Goal: Information Seeking & Learning: Find specific fact

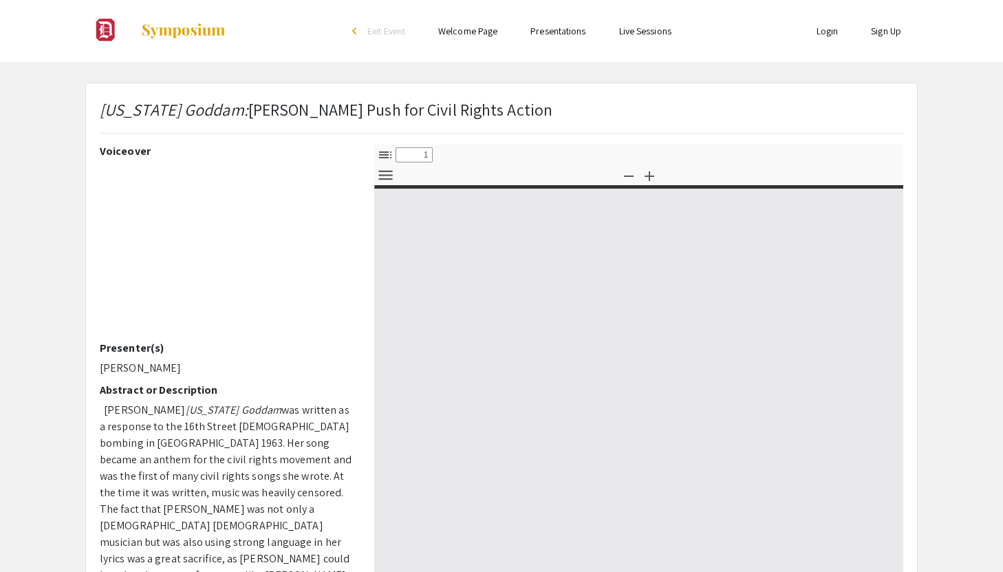
select select "custom"
type input "0"
select select "custom"
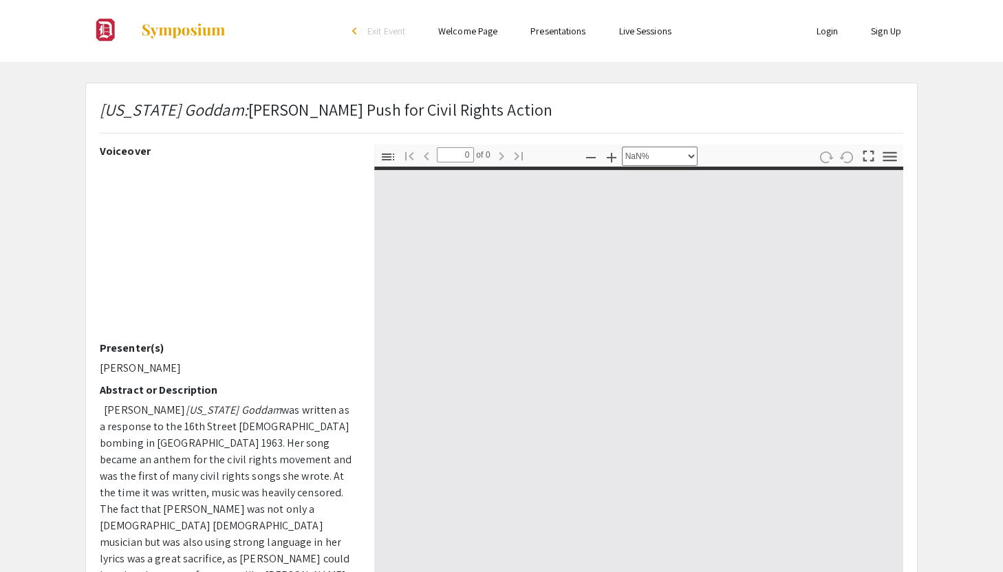
type input "1"
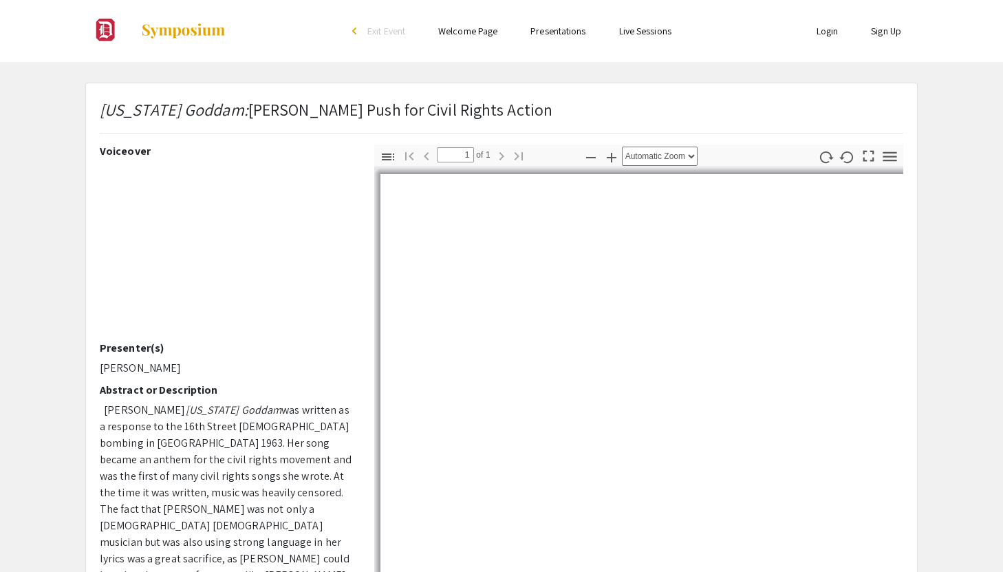
select select "auto"
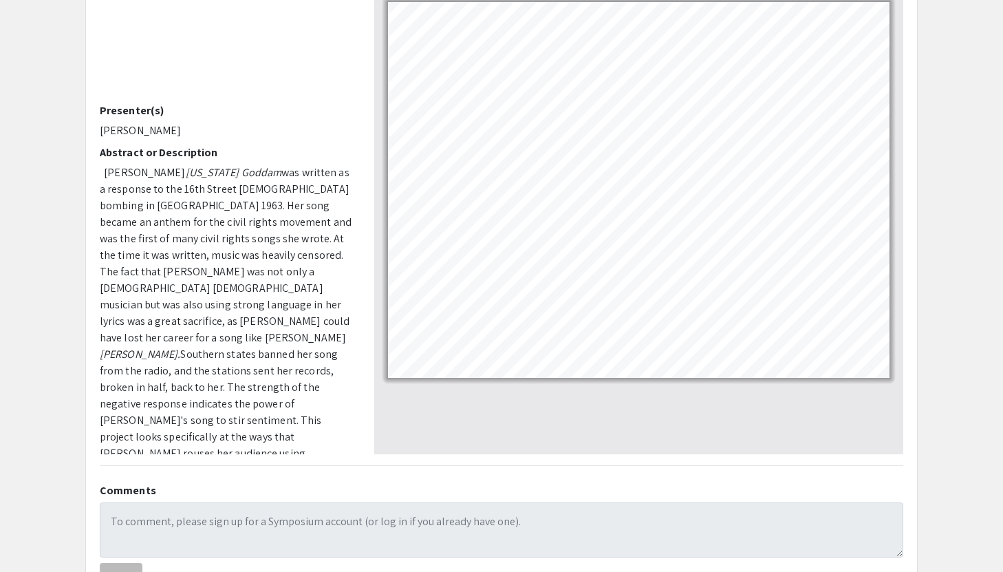
scroll to position [81, 0]
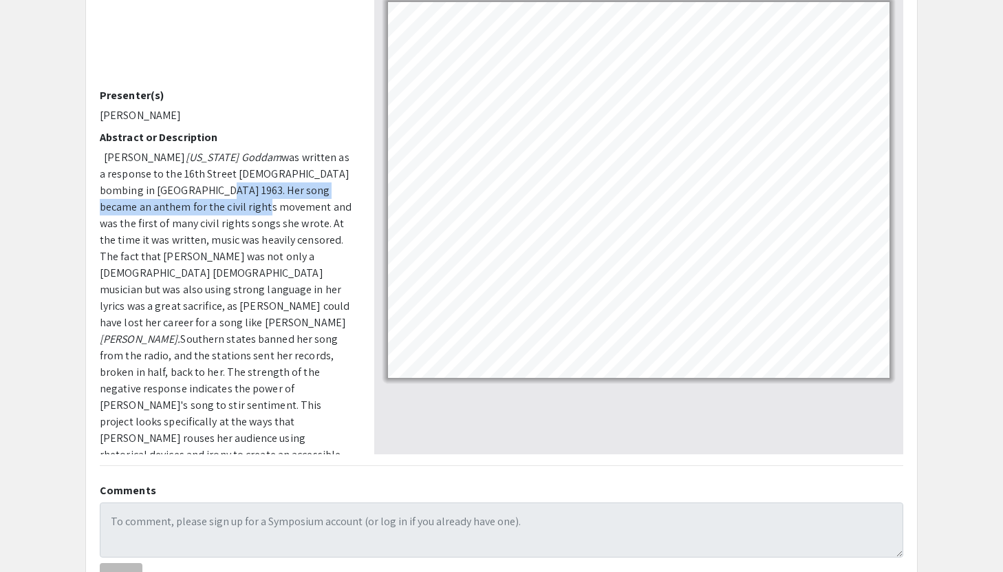
drag, startPoint x: 198, startPoint y: 188, endPoint x: 215, endPoint y: 207, distance: 25.8
click at [215, 207] on span "was written as a response to the 16th Street [DEMOGRAPHIC_DATA] bombing in [GEO…" at bounding box center [226, 240] width 252 height 180
copy span "Her song became an anthem for the civil rights movement"
click at [236, 222] on span "was written as a response to the 16th Street [DEMOGRAPHIC_DATA] bombing in [GEO…" at bounding box center [226, 240] width 252 height 180
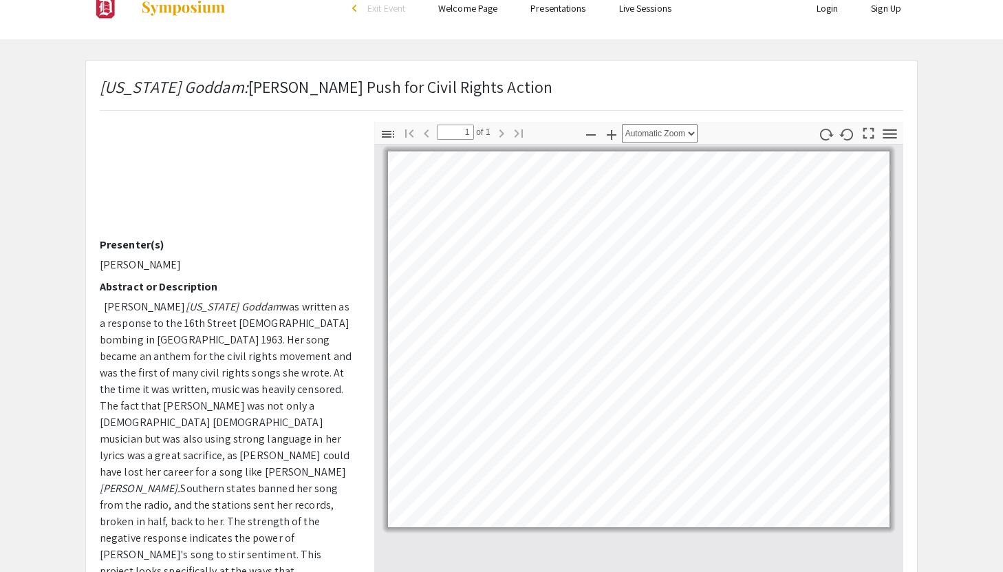
scroll to position [0, 0]
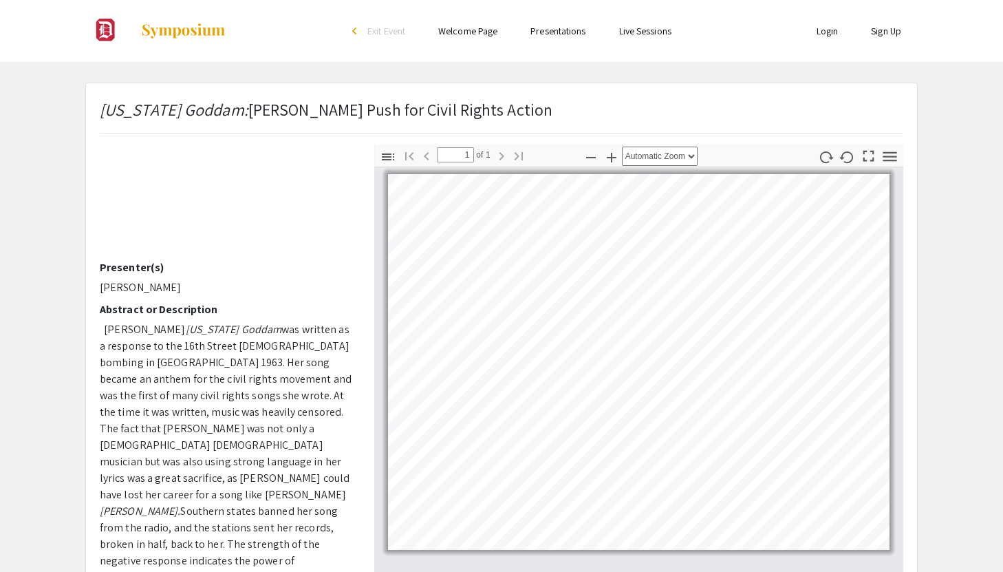
click at [213, 354] on span "was written as a response to the 16th Street [DEMOGRAPHIC_DATA] bombing in [GEO…" at bounding box center [226, 412] width 252 height 180
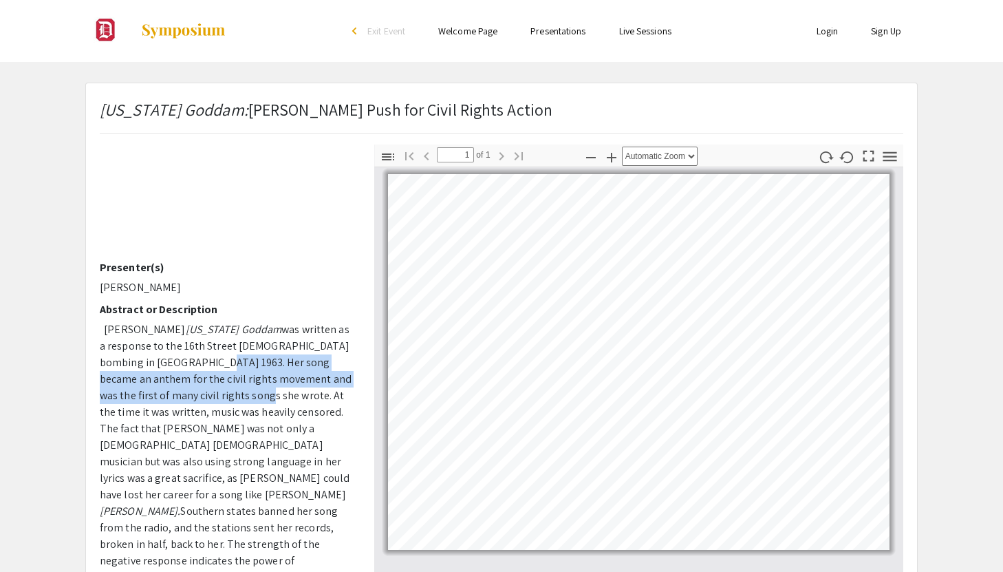
drag, startPoint x: 200, startPoint y: 359, endPoint x: 224, endPoint y: 396, distance: 44.1
click at [224, 396] on span "was written as a response to the 16th Street [DEMOGRAPHIC_DATA] bombing in [GEO…" at bounding box center [226, 412] width 252 height 180
click at [239, 371] on span "was written as a response to the 16th Street [DEMOGRAPHIC_DATA] bombing in [GEO…" at bounding box center [226, 412] width 252 height 180
drag, startPoint x: 198, startPoint y: 359, endPoint x: 226, endPoint y: 397, distance: 46.8
click at [226, 397] on span "was written as a response to the 16th Street [DEMOGRAPHIC_DATA] bombing in [GEO…" at bounding box center [226, 412] width 252 height 180
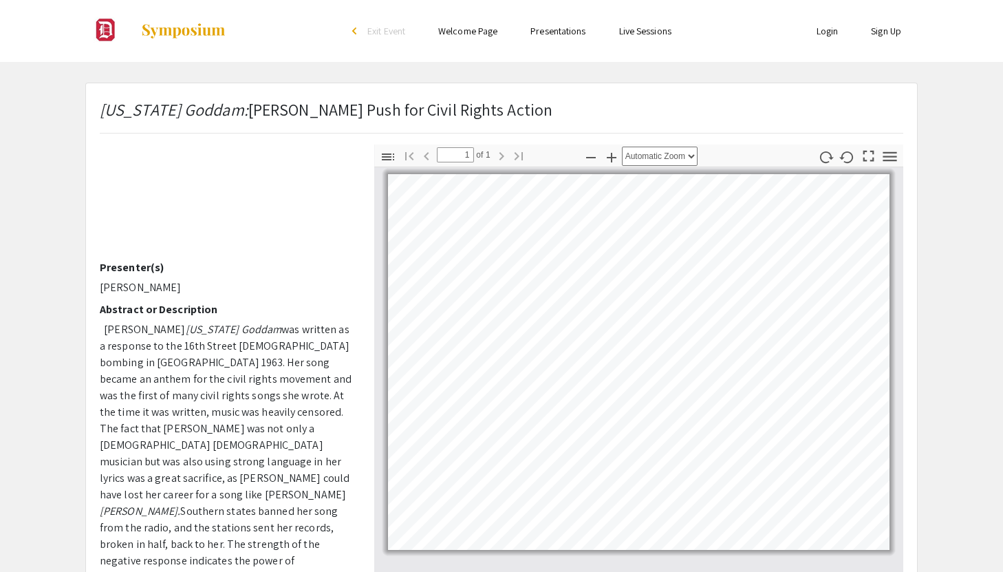
click at [228, 367] on p "[PERSON_NAME] [US_STATE] Goddam was written as a response to the [GEOGRAPHIC_DA…" at bounding box center [227, 494] width 254 height 347
drag, startPoint x: 195, startPoint y: 358, endPoint x: 217, endPoint y: 379, distance: 31.2
click at [217, 379] on span "was written as a response to the 16th Street [DEMOGRAPHIC_DATA] bombing in [GEO…" at bounding box center [226, 412] width 252 height 180
copy span "Her song became an anthem for the civil rights movement"
drag, startPoint x: 131, startPoint y: 286, endPoint x: 164, endPoint y: 290, distance: 32.5
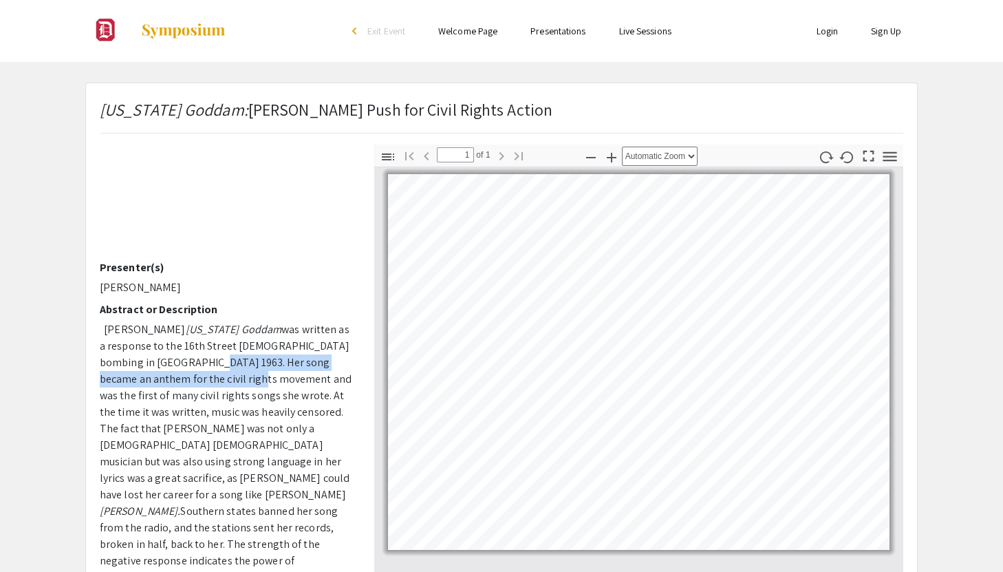
click at [167, 290] on p "[PERSON_NAME]" at bounding box center [227, 287] width 254 height 17
drag, startPoint x: 161, startPoint y: 290, endPoint x: 150, endPoint y: 289, distance: 11.0
click at [160, 290] on p "[PERSON_NAME]" at bounding box center [227, 287] width 254 height 17
drag, startPoint x: 130, startPoint y: 284, endPoint x: 177, endPoint y: 284, distance: 46.8
click at [177, 284] on p "[PERSON_NAME]" at bounding box center [227, 287] width 254 height 17
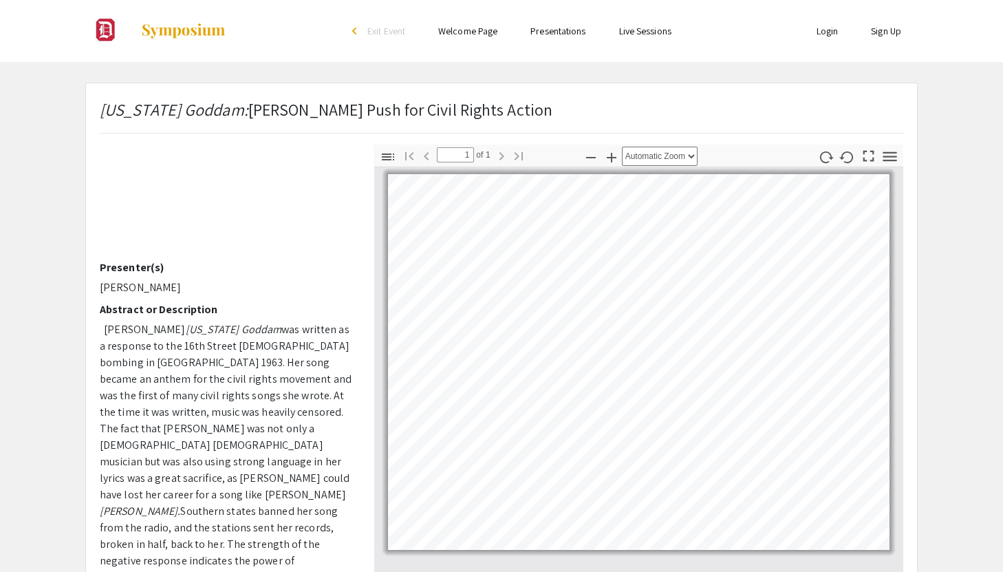
copy p "Ezykowsky"
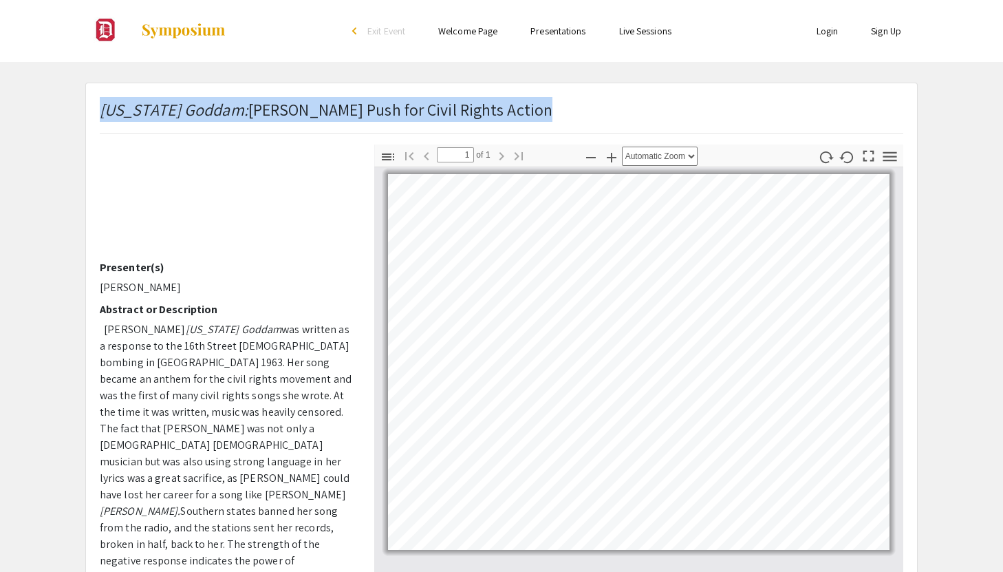
drag, startPoint x: 95, startPoint y: 111, endPoint x: 103, endPoint y: 109, distance: 8.1
click at [103, 109] on div "[US_STATE] Goddam: [PERSON_NAME] Push for Civil Rights Action" at bounding box center [501, 120] width 824 height 47
copy p "[US_STATE] Goddam: [PERSON_NAME] Push for Civil Rights Action"
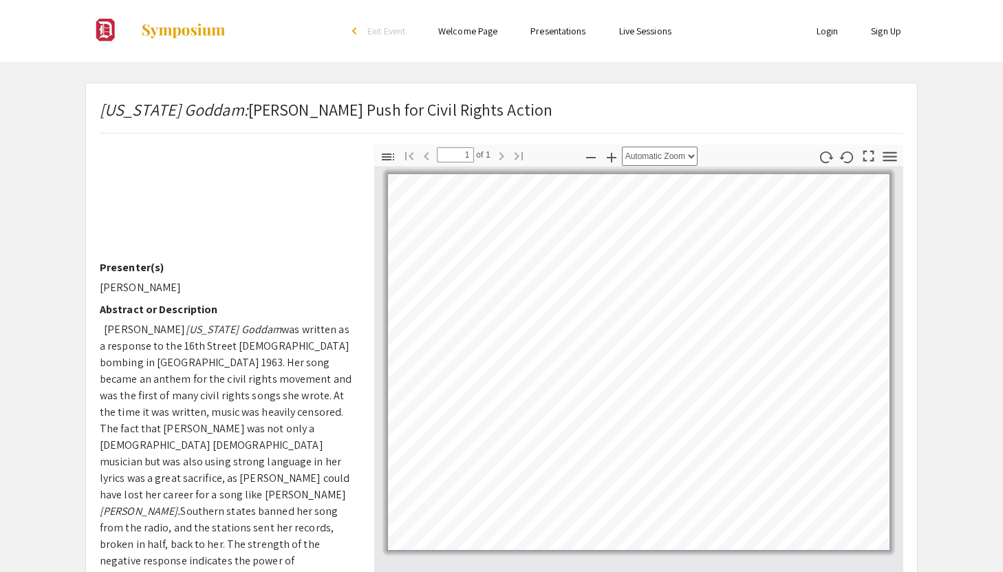
click at [337, 87] on div "[US_STATE] Goddam: [PERSON_NAME] Push for Civil Rights Action Voiceover Present…" at bounding box center [501, 542] width 831 height 919
drag, startPoint x: 103, startPoint y: 286, endPoint x: 176, endPoint y: 284, distance: 73.0
click at [176, 284] on p "[PERSON_NAME]" at bounding box center [227, 287] width 254 height 17
drag, startPoint x: 99, startPoint y: 284, endPoint x: 200, endPoint y: 280, distance: 101.2
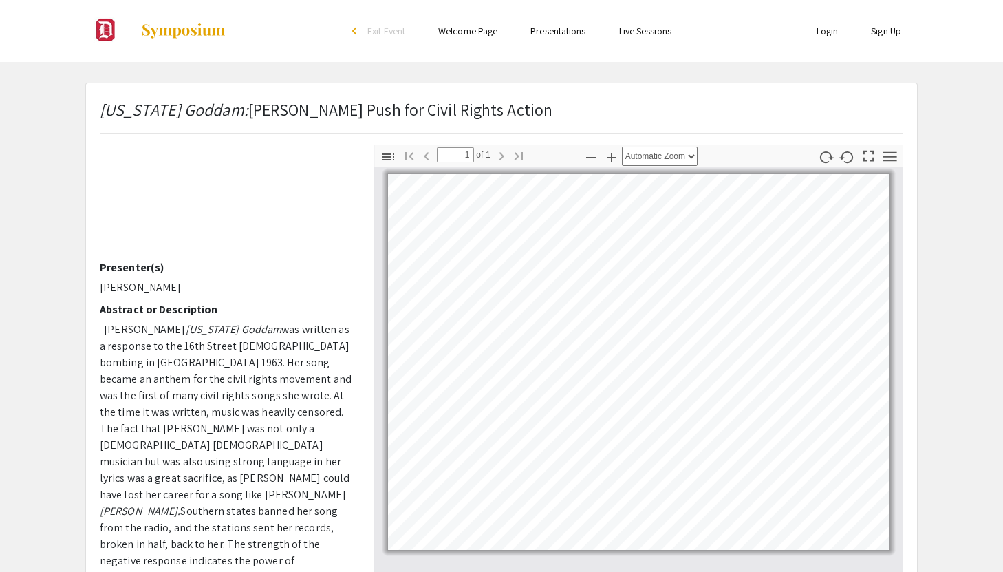
click at [200, 280] on p "[PERSON_NAME]" at bounding box center [227, 287] width 254 height 17
copy p "[PERSON_NAME]"
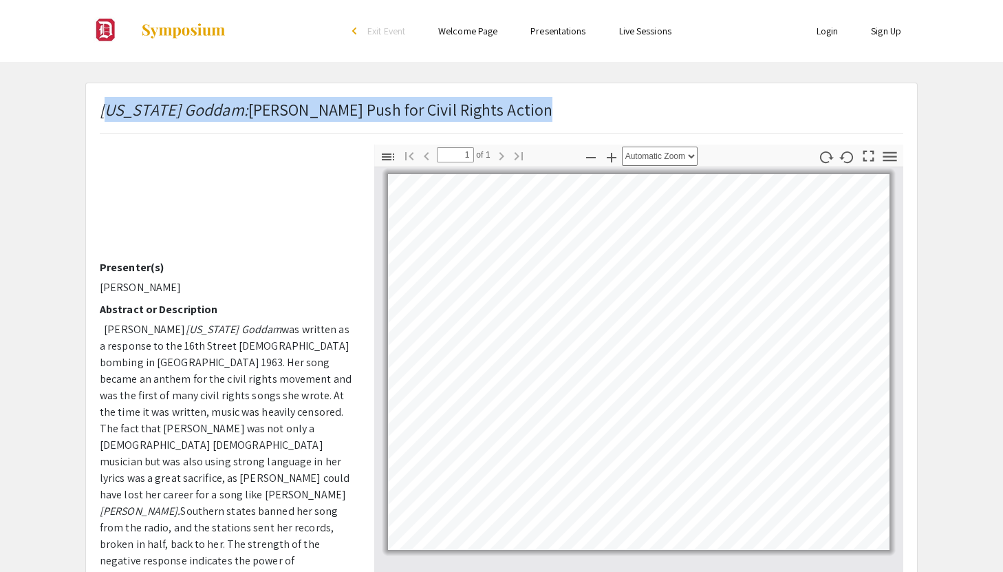
drag, startPoint x: 106, startPoint y: 105, endPoint x: 530, endPoint y: 104, distance: 423.9
click at [530, 104] on p "[US_STATE] Goddam: [PERSON_NAME] Push for Civil Rights Action" at bounding box center [326, 109] width 453 height 25
copy p "ississippi Goddam: [PERSON_NAME] Push for Civil Rights Action"
click at [131, 120] on em "[US_STATE] Goddam:" at bounding box center [174, 109] width 149 height 22
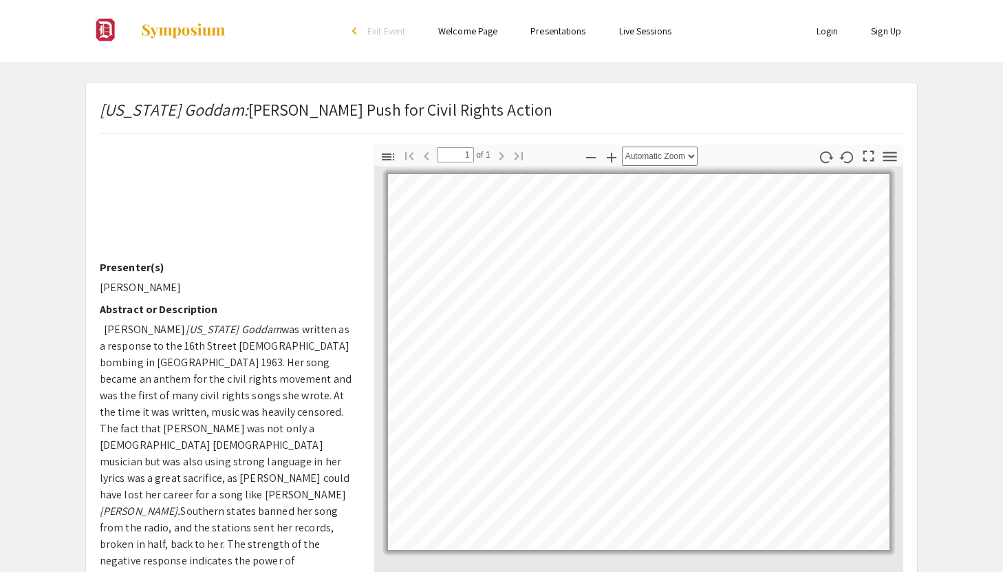
click at [98, 111] on div "[US_STATE] Goddam: [PERSON_NAME] Push for Civil Rights Action" at bounding box center [501, 120] width 824 height 47
click at [111, 111] on em "[US_STATE] Goddam:" at bounding box center [174, 109] width 149 height 22
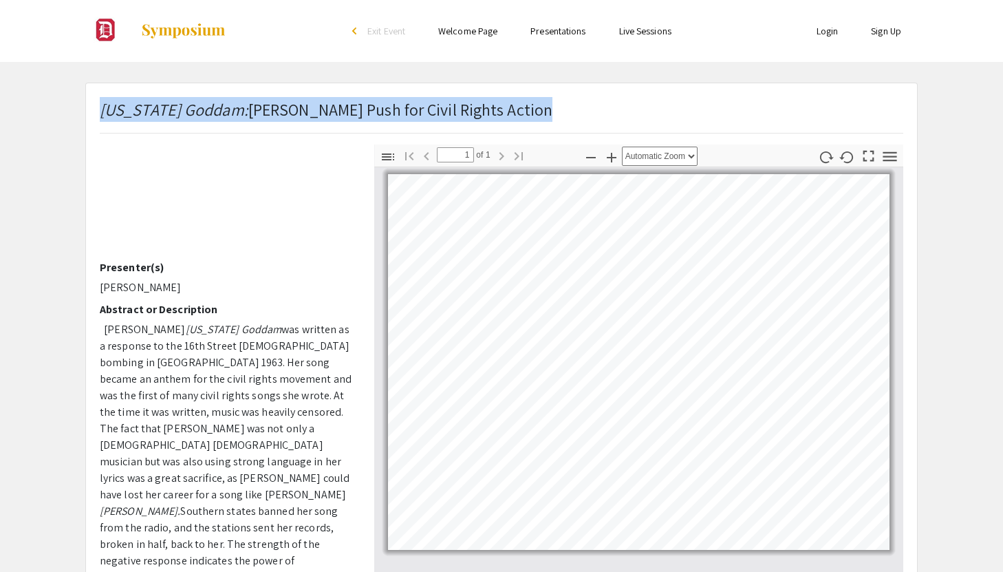
click at [111, 111] on em "[US_STATE] Goddam:" at bounding box center [174, 109] width 149 height 22
copy p "[US_STATE] Goddam: [PERSON_NAME] Push for Civil Rights Action"
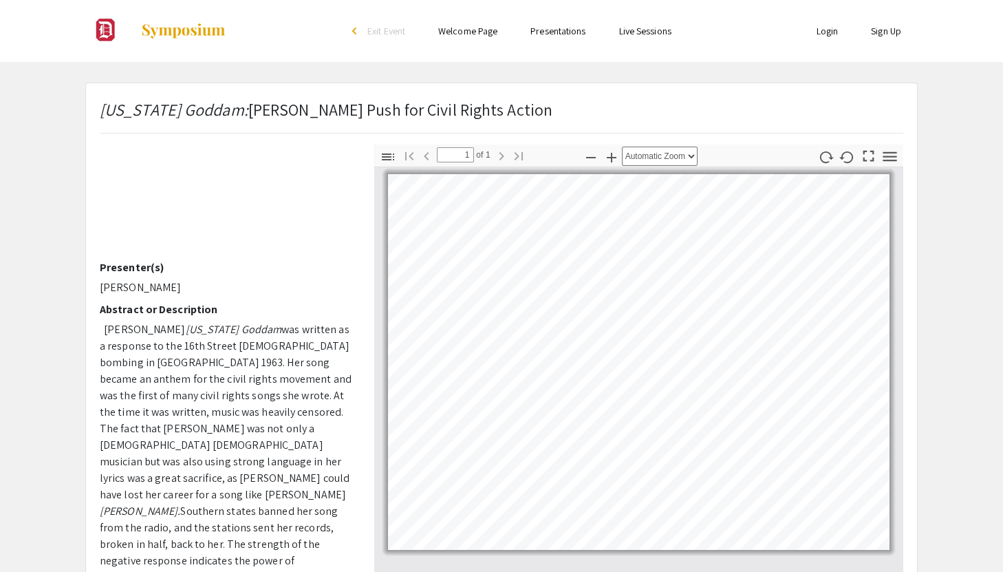
click at [314, 78] on div "Skip navigation arrow_back_ios Exit Event Welcome Page Presentations Live Sessi…" at bounding box center [501, 511] width 1003 height 1023
